Goal: Task Accomplishment & Management: Use online tool/utility

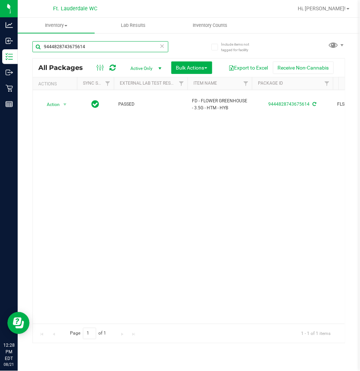
click at [103, 42] on input "9444828743675614" at bounding box center [100, 46] width 136 height 11
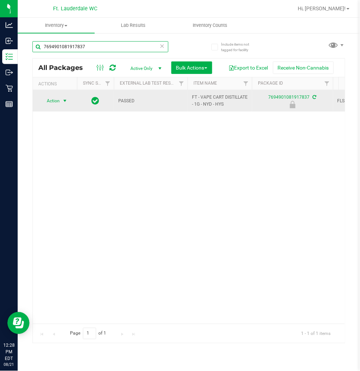
type input "7694901081917837"
click at [52, 100] on span "Action" at bounding box center [50, 101] width 20 height 10
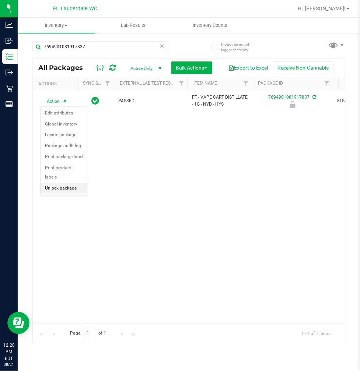
click at [64, 188] on li "Unlock package" at bounding box center [63, 188] width 47 height 11
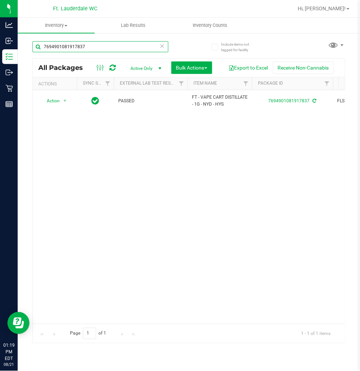
click at [96, 49] on input "7694901081917837" at bounding box center [100, 46] width 136 height 11
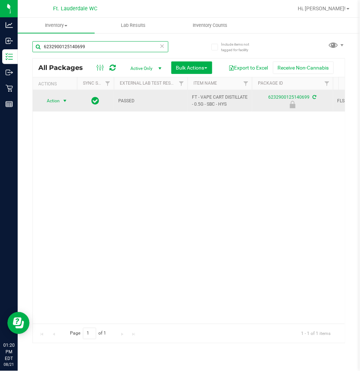
type input "6232900125140699"
click at [50, 99] on span "Action" at bounding box center [50, 101] width 20 height 10
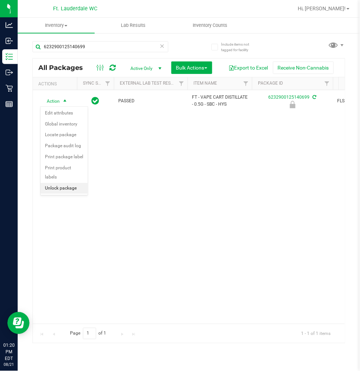
click at [51, 188] on li "Unlock package" at bounding box center [63, 188] width 47 height 11
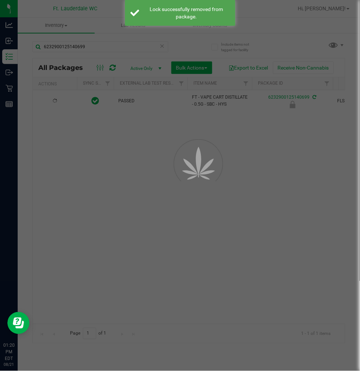
click at [56, 189] on div at bounding box center [180, 185] width 360 height 371
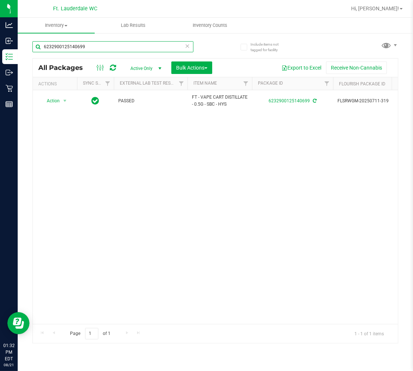
click at [106, 49] on input "6232900125140699" at bounding box center [112, 46] width 161 height 11
click at [105, 49] on input "6232900125140699" at bounding box center [112, 46] width 161 height 11
type input "62329001251406994698076719124386"
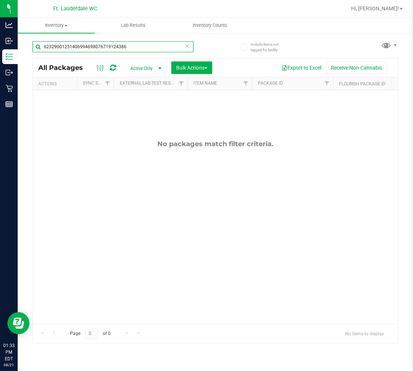
drag, startPoint x: 161, startPoint y: 46, endPoint x: -140, endPoint y: 37, distance: 301.3
click at [0, 37] on html "Analytics Inbound Inventory Outbound Retail Reports 01:33 PM EDT [DATE] 08/21 F…" at bounding box center [206, 185] width 413 height 371
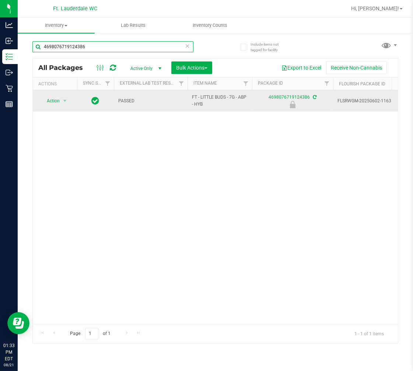
type input "4698076719124386"
click at [57, 106] on td "Action Action Edit attributes Global inventory Locate package Package audit log…" at bounding box center [55, 100] width 44 height 21
click at [58, 102] on span "Action" at bounding box center [50, 101] width 20 height 10
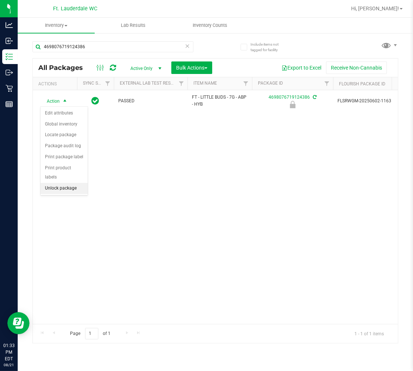
click at [53, 189] on li "Unlock package" at bounding box center [63, 188] width 47 height 11
